Goal: Use online tool/utility: Utilize a website feature to perform a specific function

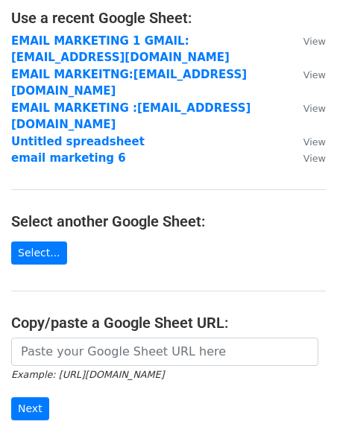
scroll to position [97, 0]
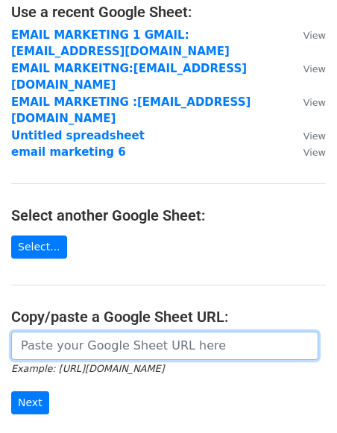
click at [89, 335] on input "url" at bounding box center [164, 346] width 307 height 28
paste input "https://docs.google.com/spreadsheets/d/1zD1tLd5PfEeHX8mg0i7gYFO8vivtRZDab5ZVSyb…"
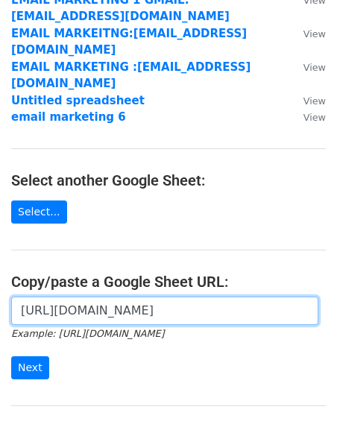
scroll to position [135, 0]
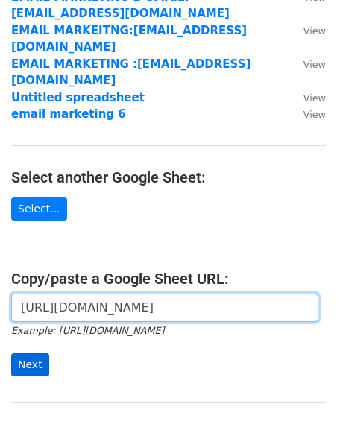
type input "https://docs.google.com/spreadsheets/d/1zD1tLd5PfEeHX8mg0i7gYFO8vivtRZDab5ZVSyb…"
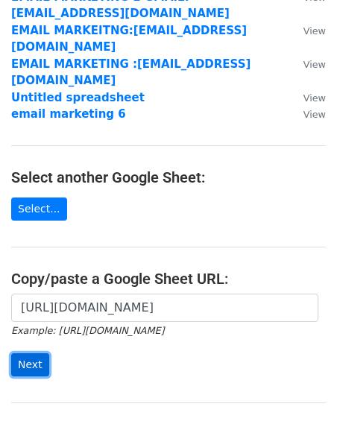
click at [30, 353] on input "Next" at bounding box center [30, 364] width 38 height 23
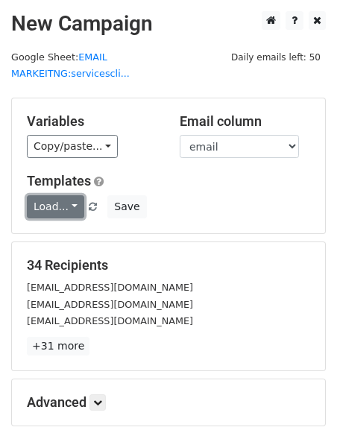
click at [49, 195] on link "Load..." at bounding box center [55, 206] width 57 height 23
click at [53, 227] on link "dm 1" at bounding box center [87, 239] width 118 height 24
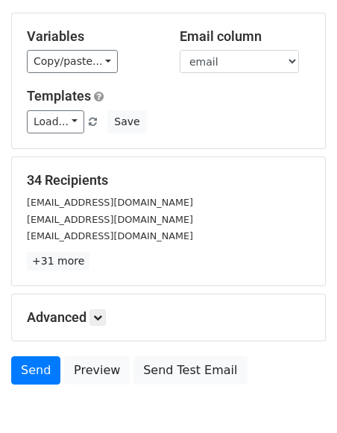
scroll to position [146, 0]
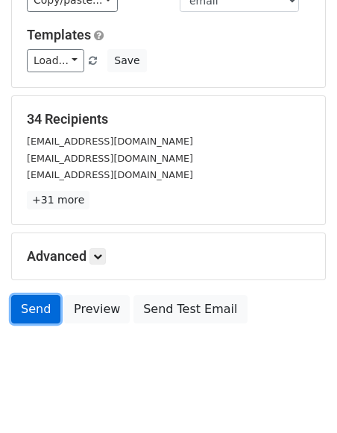
click at [34, 295] on link "Send" at bounding box center [35, 309] width 49 height 28
